Goal: Task Accomplishment & Management: Use online tool/utility

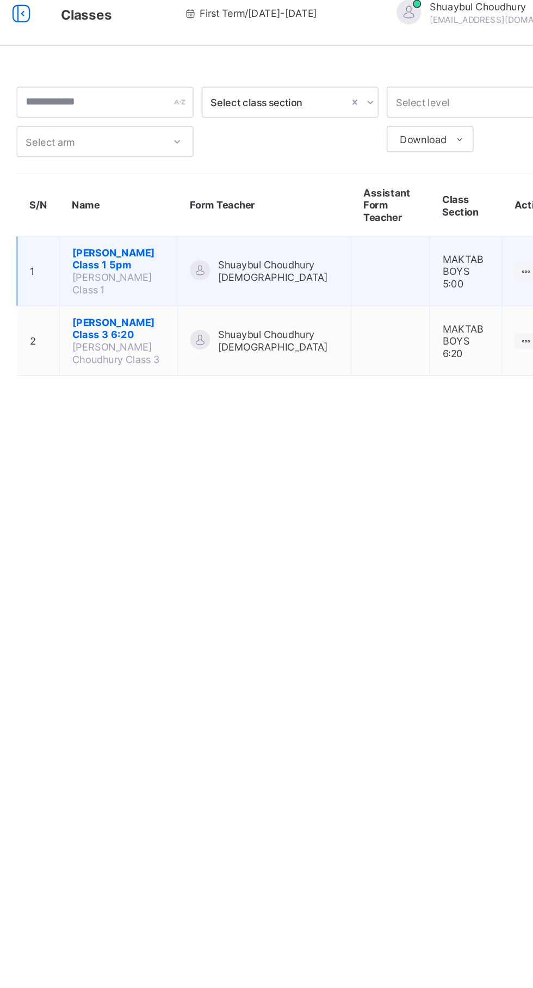
click at [244, 188] on span "[PERSON_NAME] Class 1 5pm" at bounding box center [218, 185] width 62 height 16
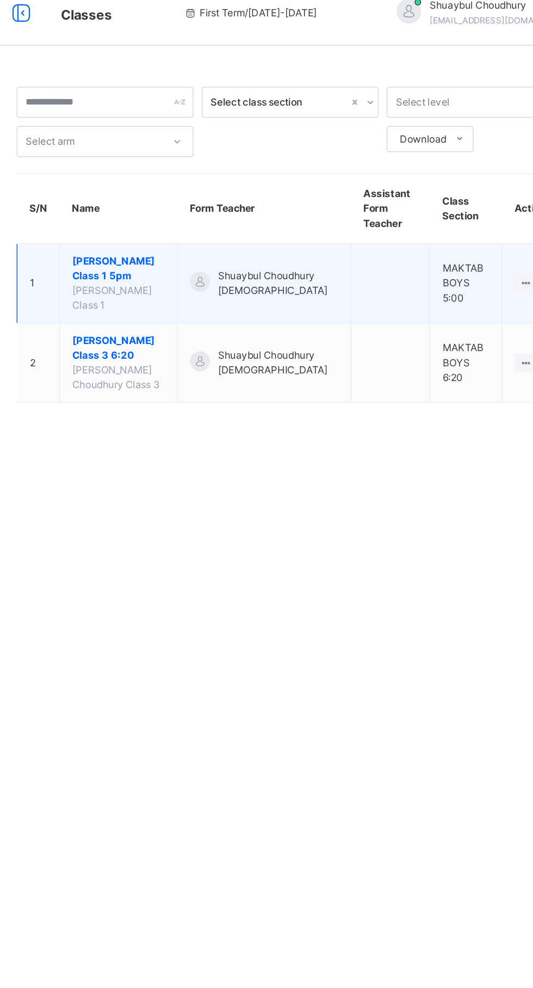
click at [192, 186] on span "[PERSON_NAME] Class 1 5pm" at bounding box center [218, 192] width 62 height 20
click at [323, 192] on span "Shuaybul Choudhury [DEMOGRAPHIC_DATA]" at bounding box center [324, 202] width 80 height 20
click at [223, 217] on span "[PERSON_NAME] Class 1" at bounding box center [213, 211] width 53 height 18
click at [321, 195] on span "Shuaybul Choudhury [DEMOGRAPHIC_DATA]" at bounding box center [324, 202] width 80 height 20
click at [346, 195] on td "Shuaybul Choudhury [DEMOGRAPHIC_DATA]" at bounding box center [314, 201] width 115 height 53
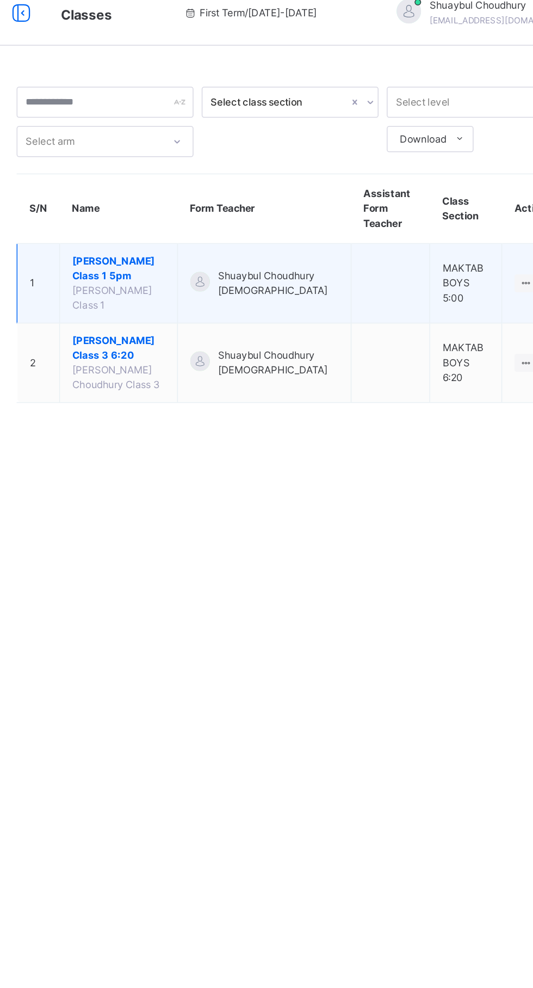
click at [224, 186] on span "[PERSON_NAME] Class 1 5pm" at bounding box center [218, 192] width 62 height 20
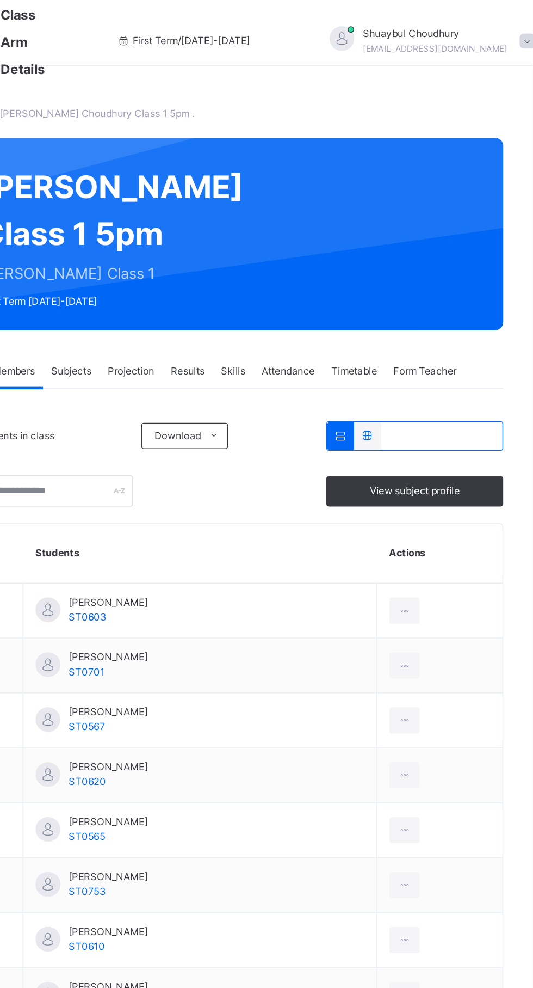
click at [378, 251] on span "Attendance" at bounding box center [370, 247] width 35 height 10
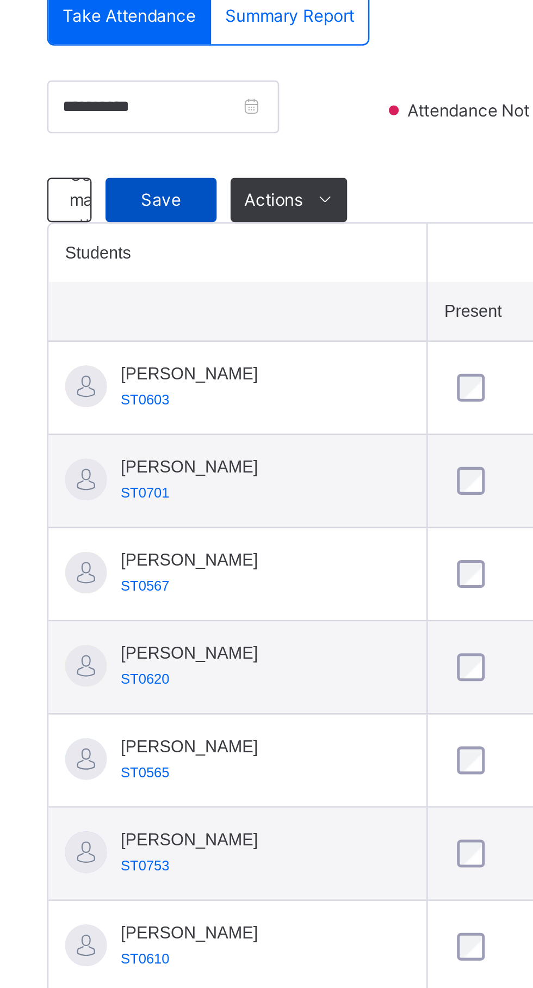
click at [201, 362] on span "Save" at bounding box center [194, 358] width 27 height 10
click at [208, 366] on div "Save" at bounding box center [195, 357] width 44 height 17
click at [185, 366] on div "Save" at bounding box center [195, 357] width 44 height 17
